Goal: Navigation & Orientation: Find specific page/section

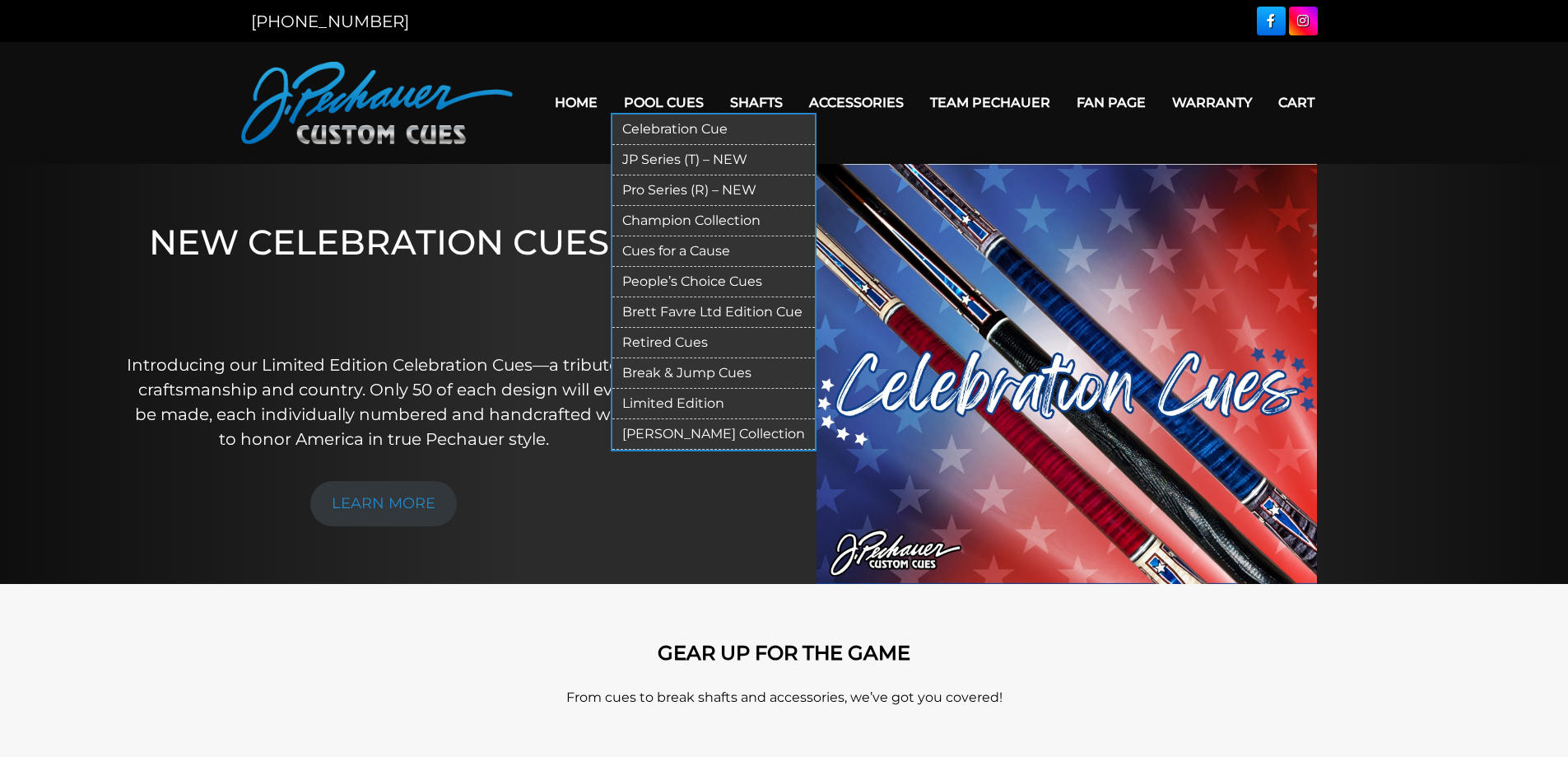
click at [686, 137] on link "Celebration Cue" at bounding box center [714, 130] width 202 height 30
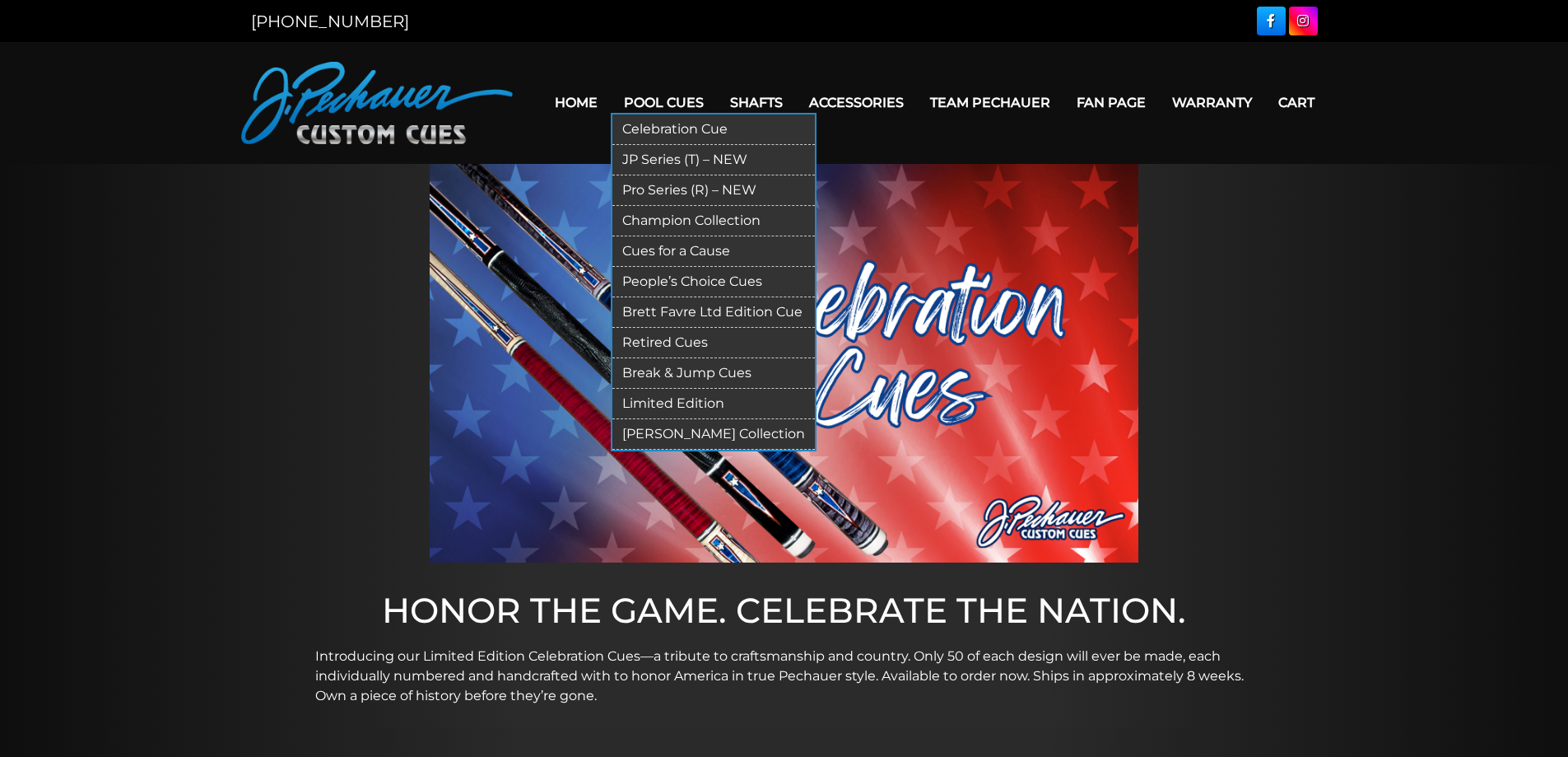
click at [688, 134] on link "Celebration Cue" at bounding box center [714, 130] width 202 height 30
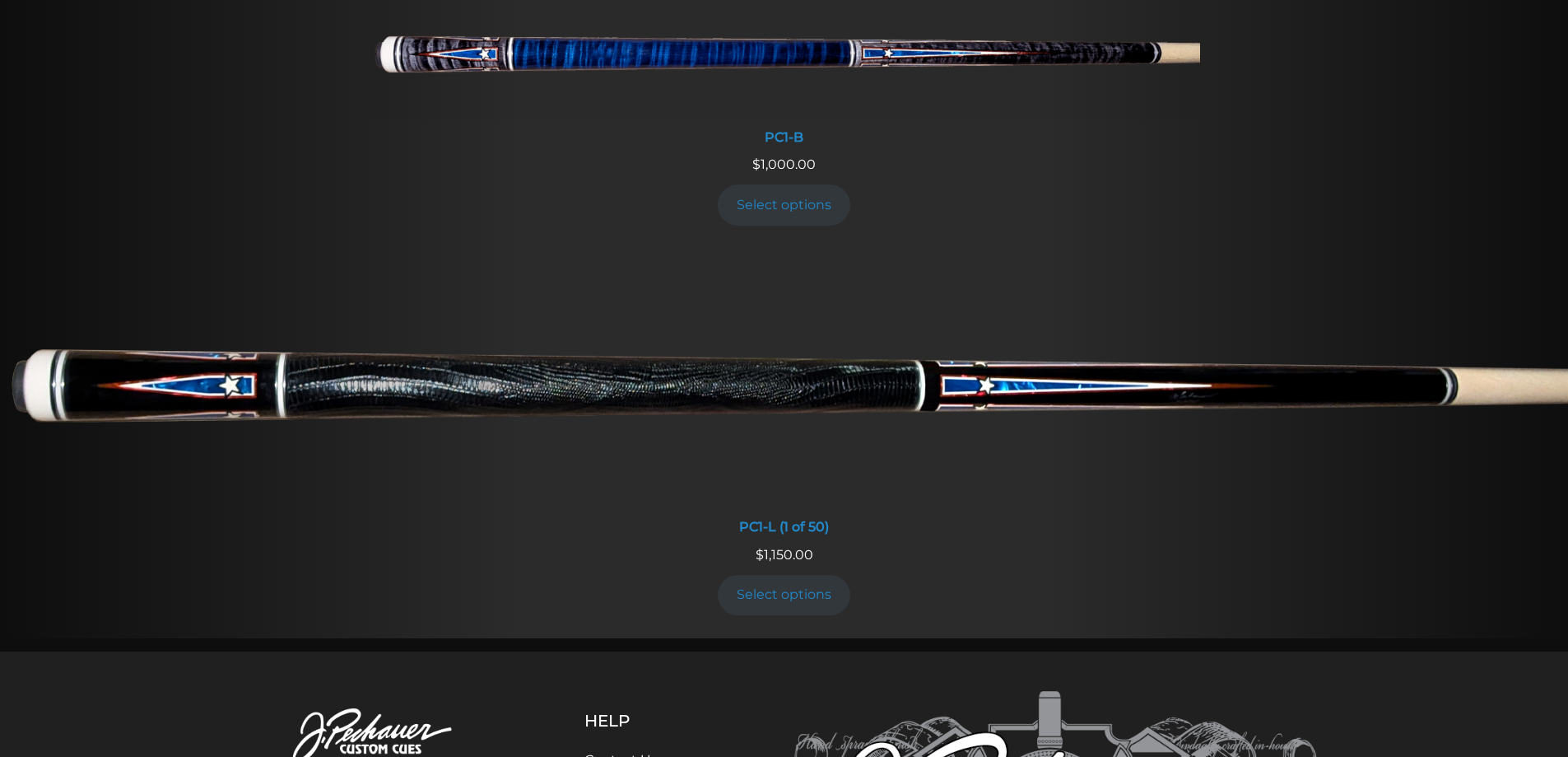
scroll to position [1014, 0]
